Goal: Understand process/instructions: Learn about a topic

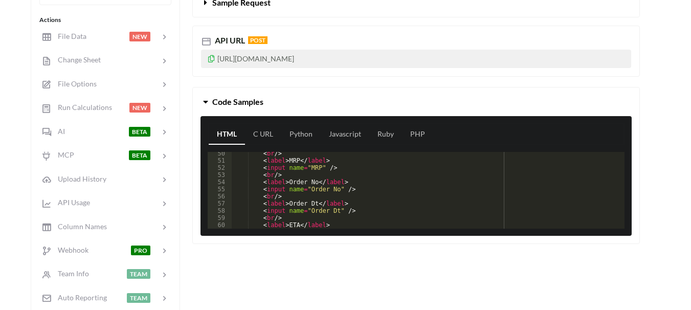
scroll to position [51, 0]
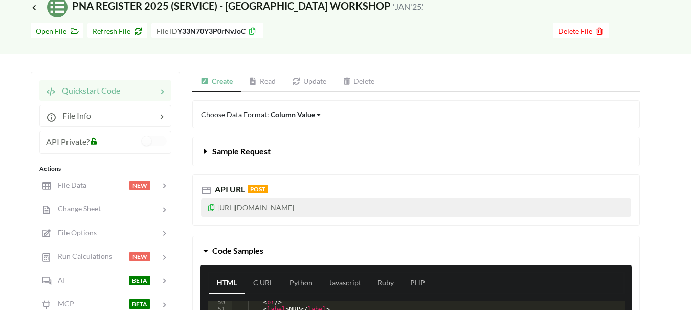
click at [263, 81] on link "Read" at bounding box center [262, 82] width 43 height 20
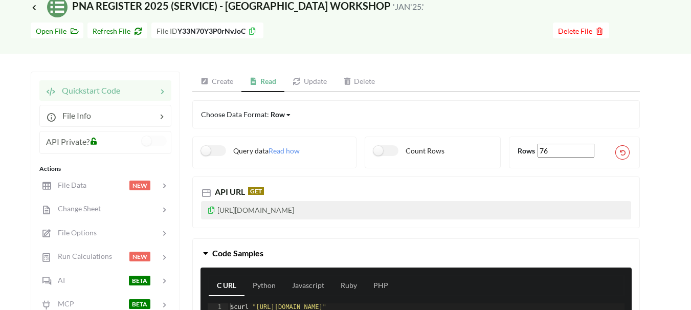
drag, startPoint x: 217, startPoint y: 210, endPoint x: 408, endPoint y: 212, distance: 190.7
click at [408, 212] on p "[URL][DOMAIN_NAME]" at bounding box center [416, 210] width 430 height 18
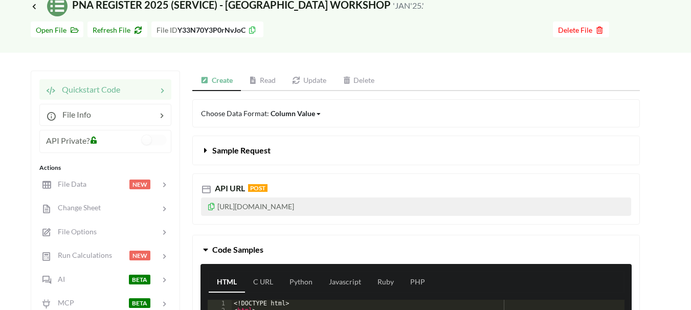
scroll to position [51, 0]
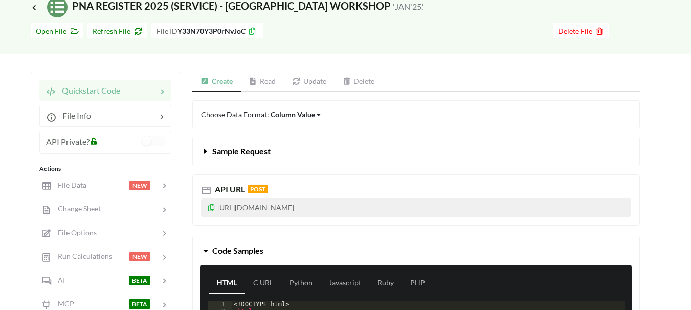
click at [269, 81] on link "Read" at bounding box center [262, 82] width 43 height 20
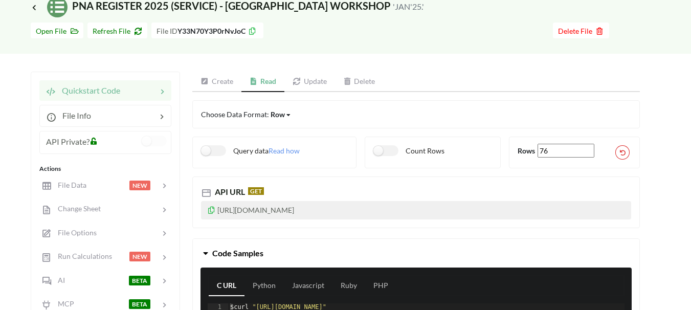
scroll to position [0, 0]
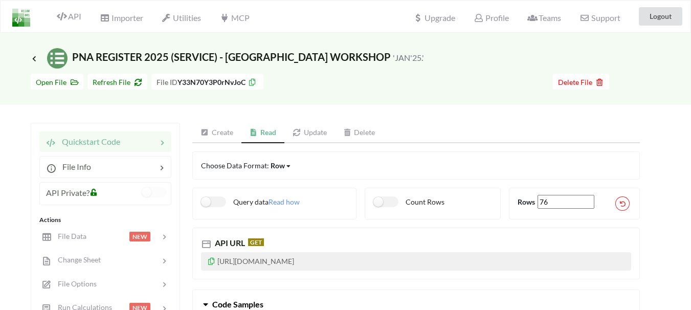
click at [212, 137] on link "Create" at bounding box center [216, 133] width 49 height 20
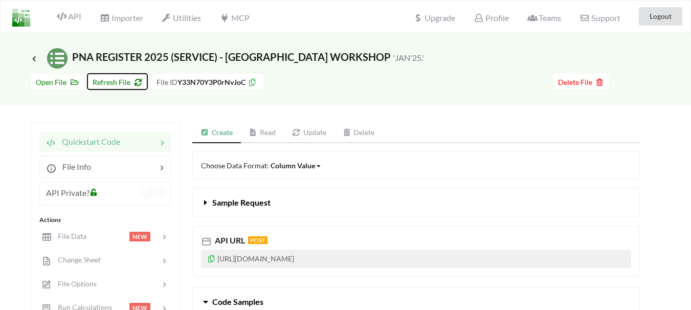
click at [115, 83] on span "Refresh File" at bounding box center [118, 82] width 50 height 9
